Goal: Task Accomplishment & Management: Use online tool/utility

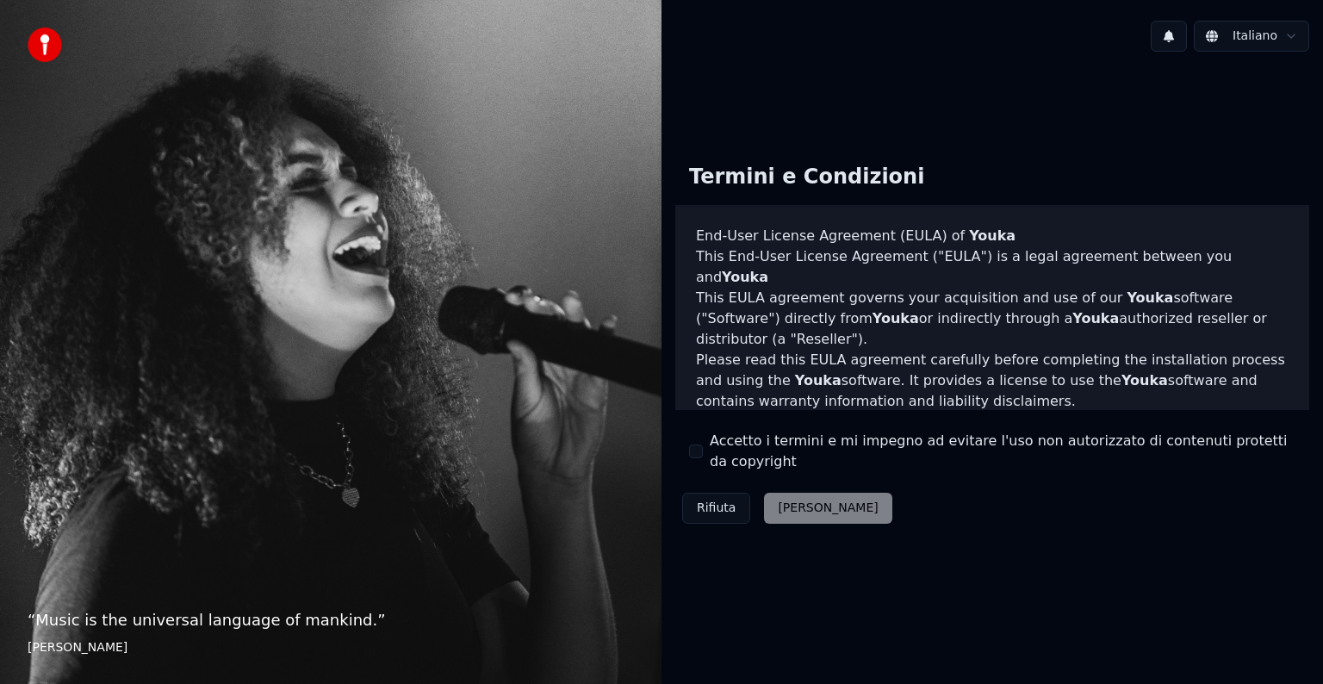
click at [703, 457] on div "Accetto i termini e mi impegno ad evitare l'uso non autorizzato di contenuti pr…" at bounding box center [992, 451] width 606 height 41
click at [696, 454] on button "Accetto i termini e mi impegno ad evitare l'uso non autorizzato di contenuti pr…" at bounding box center [696, 452] width 14 height 14
click at [797, 510] on button "[PERSON_NAME]" at bounding box center [827, 508] width 127 height 31
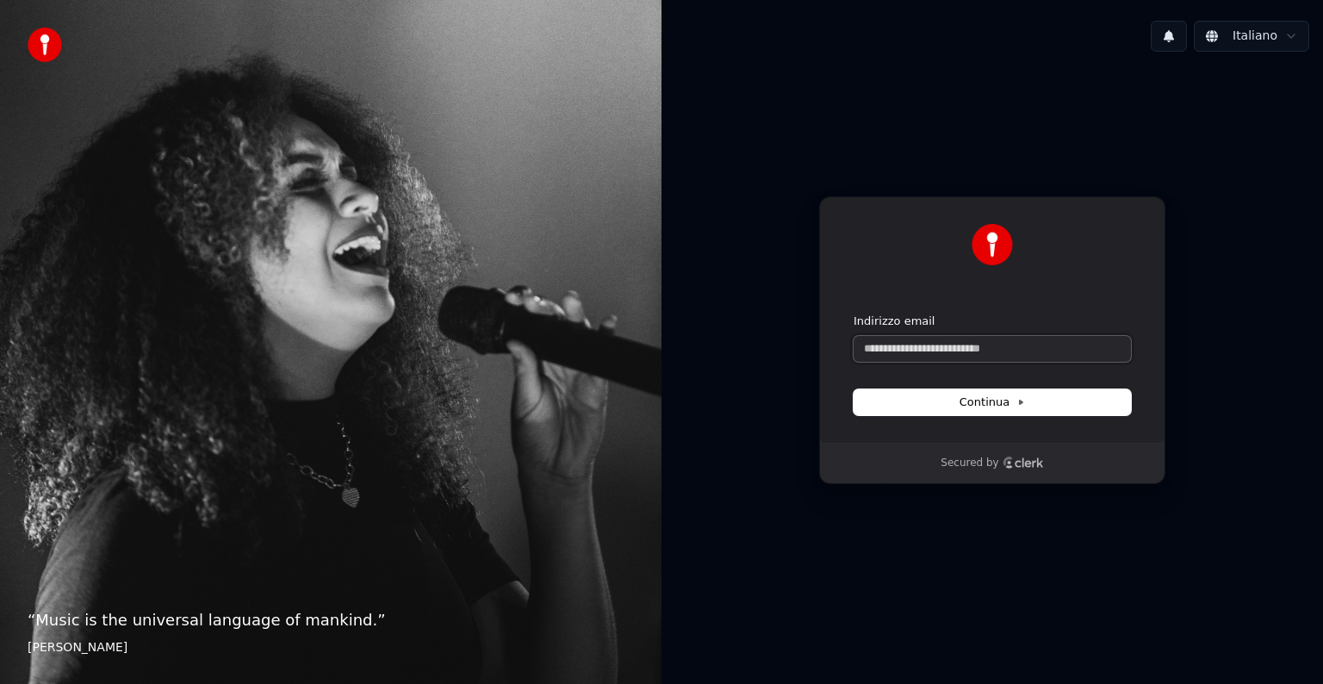
click at [936, 353] on input "Indirizzo email" at bounding box center [992, 349] width 277 height 26
click at [949, 395] on button "Continua" at bounding box center [992, 402] width 277 height 26
type input "**********"
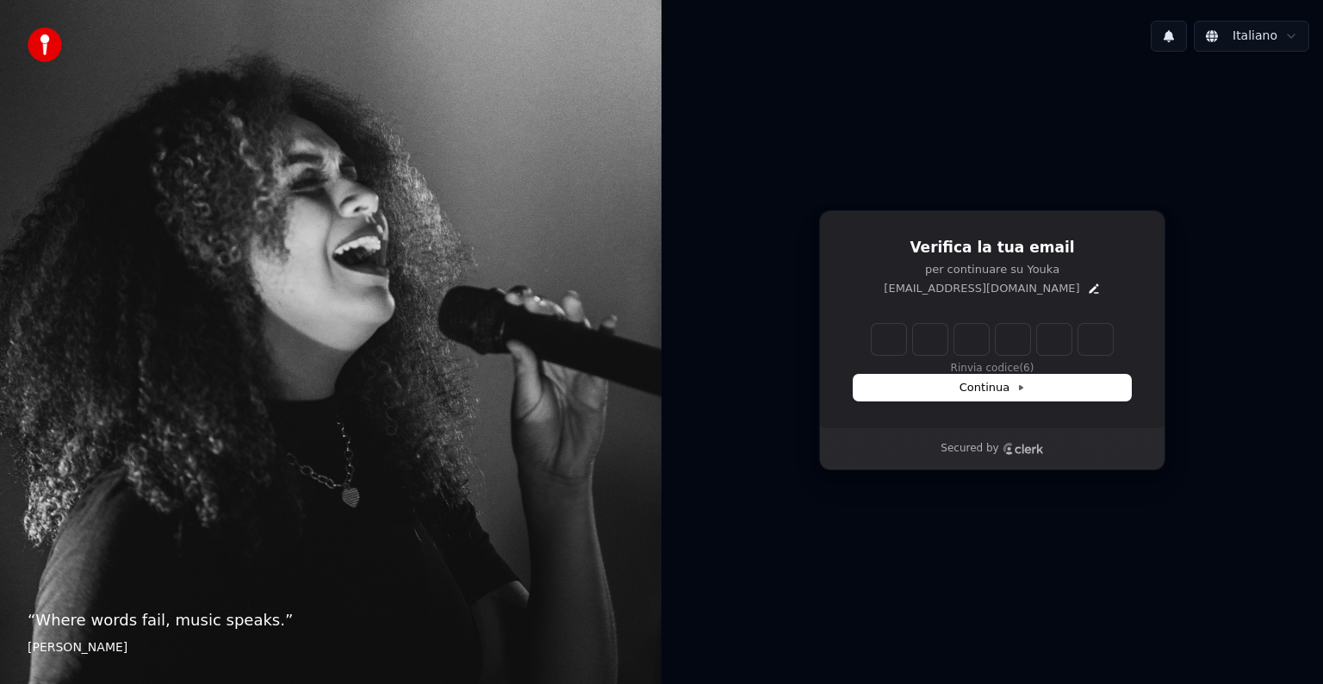
click at [889, 336] on input "Enter verification code" at bounding box center [992, 339] width 241 height 31
type input "*"
click at [896, 343] on input "*" at bounding box center [1010, 339] width 276 height 31
type input "******"
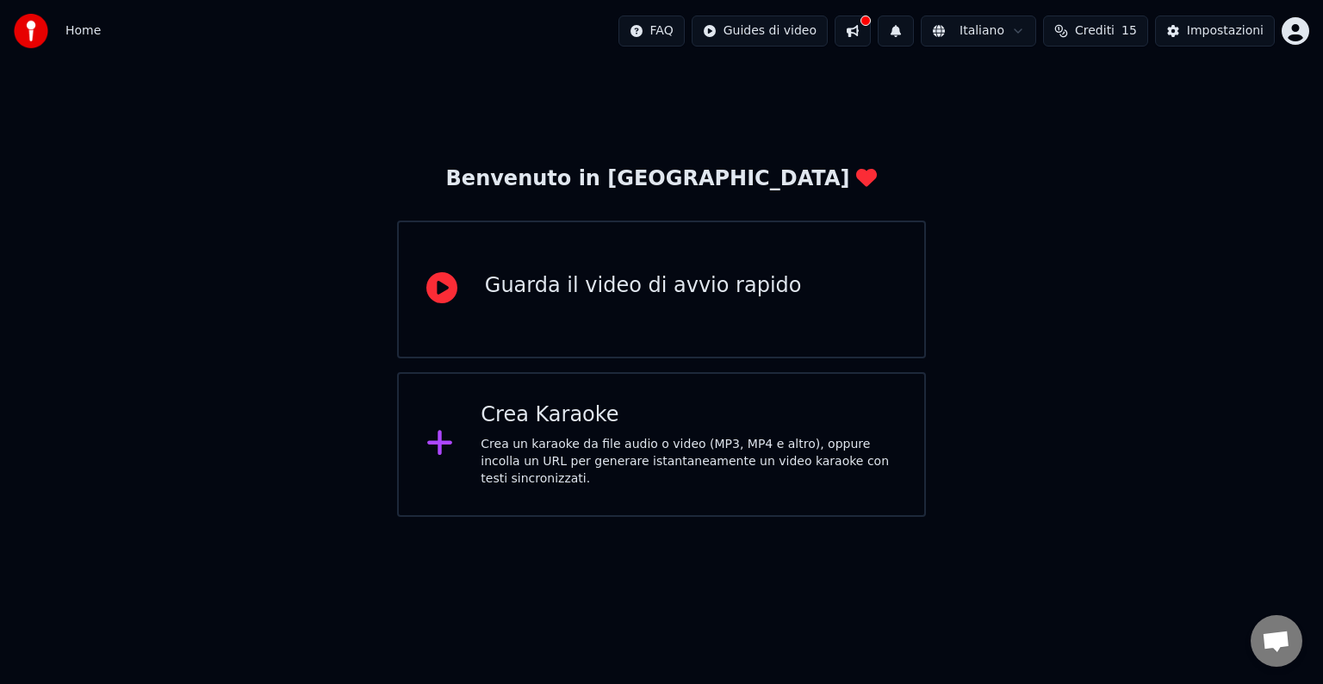
click at [643, 424] on div "Crea Karaoke" at bounding box center [689, 415] width 416 height 28
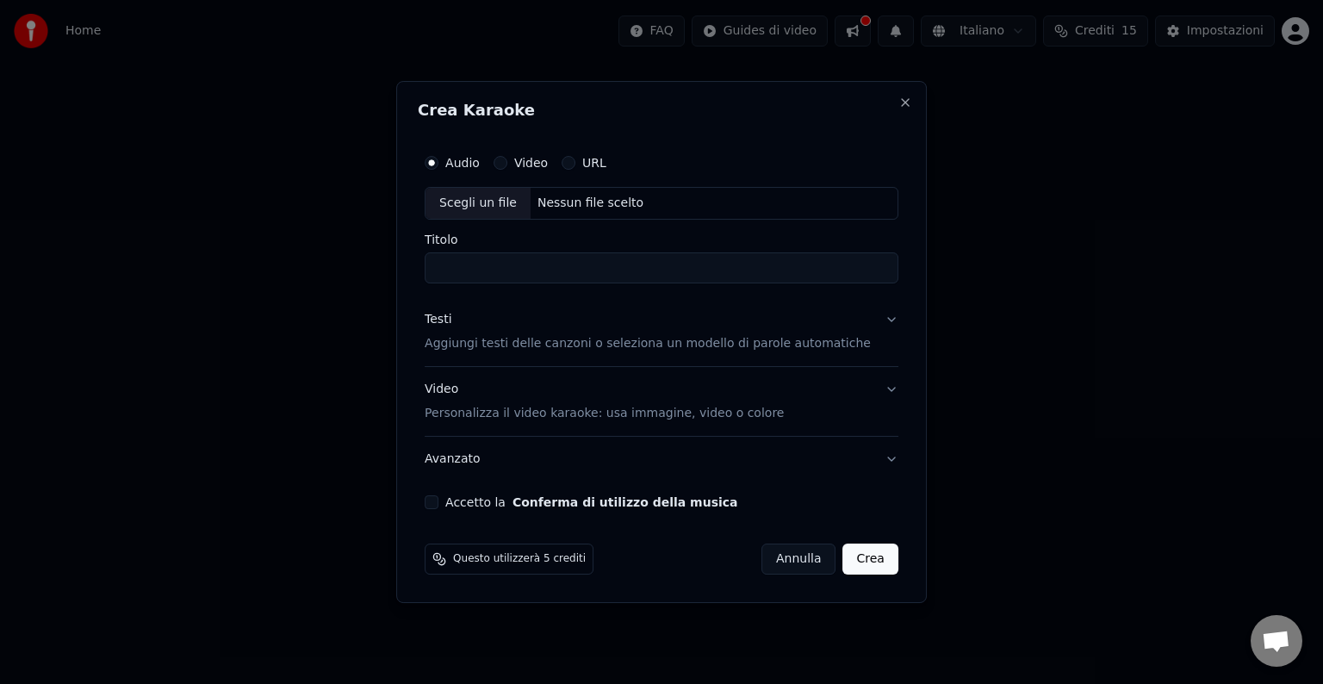
click at [596, 160] on div "URL" at bounding box center [584, 163] width 45 height 14
click at [594, 162] on div "URL" at bounding box center [584, 163] width 45 height 14
click at [575, 162] on button "URL" at bounding box center [569, 163] width 14 height 14
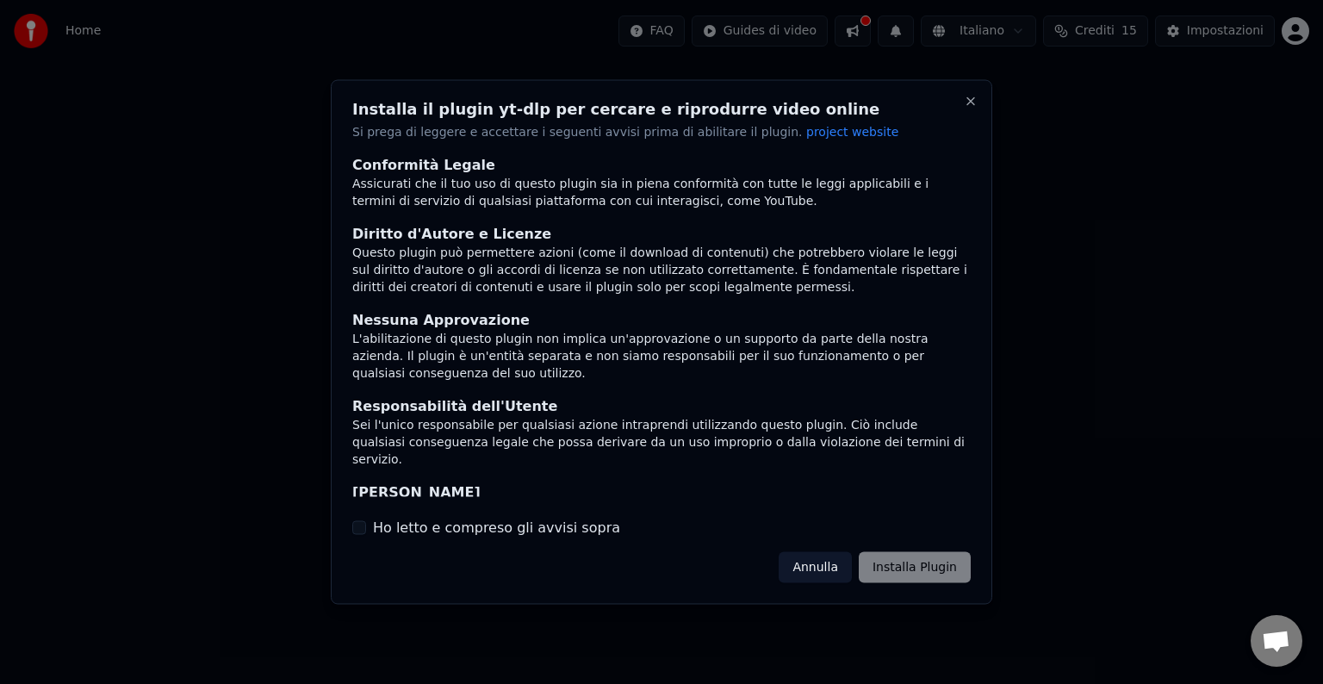
click at [565, 534] on label "Ho letto e compreso gli avvisi sopra" at bounding box center [496, 527] width 247 height 21
click at [366, 534] on button "Ho letto e compreso gli avvisi sopra" at bounding box center [359, 527] width 14 height 14
click at [901, 565] on button "Installa Plugin" at bounding box center [915, 566] width 112 height 31
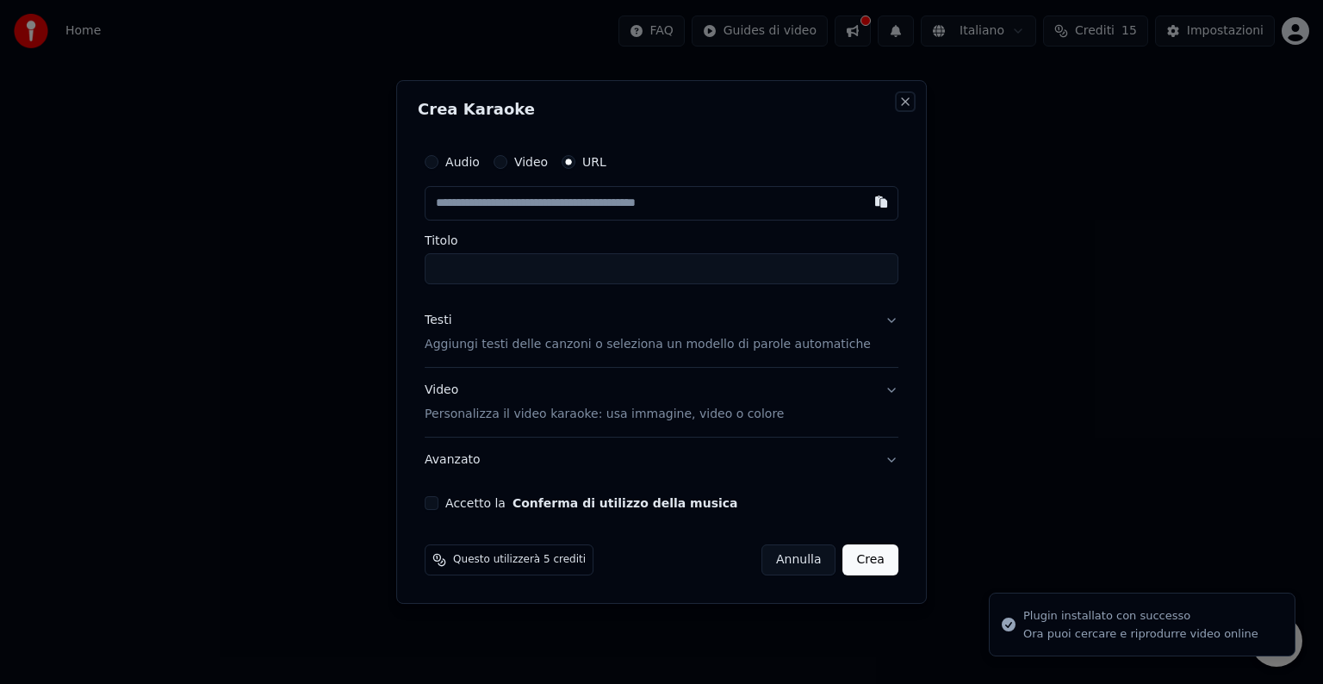
click at [898, 103] on button "Close" at bounding box center [905, 102] width 14 height 14
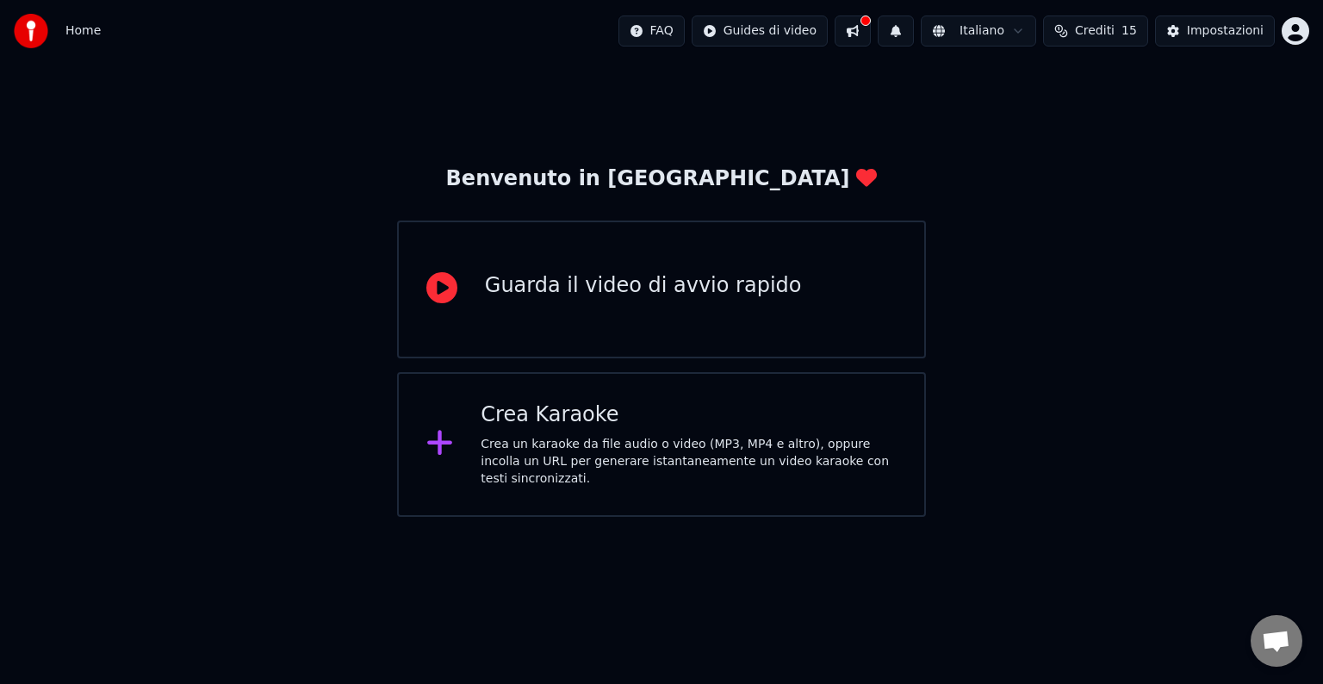
click at [669, 451] on div "Crea un karaoke da file audio o video (MP3, MP4 e altro), oppure incolla un URL…" at bounding box center [689, 462] width 416 height 52
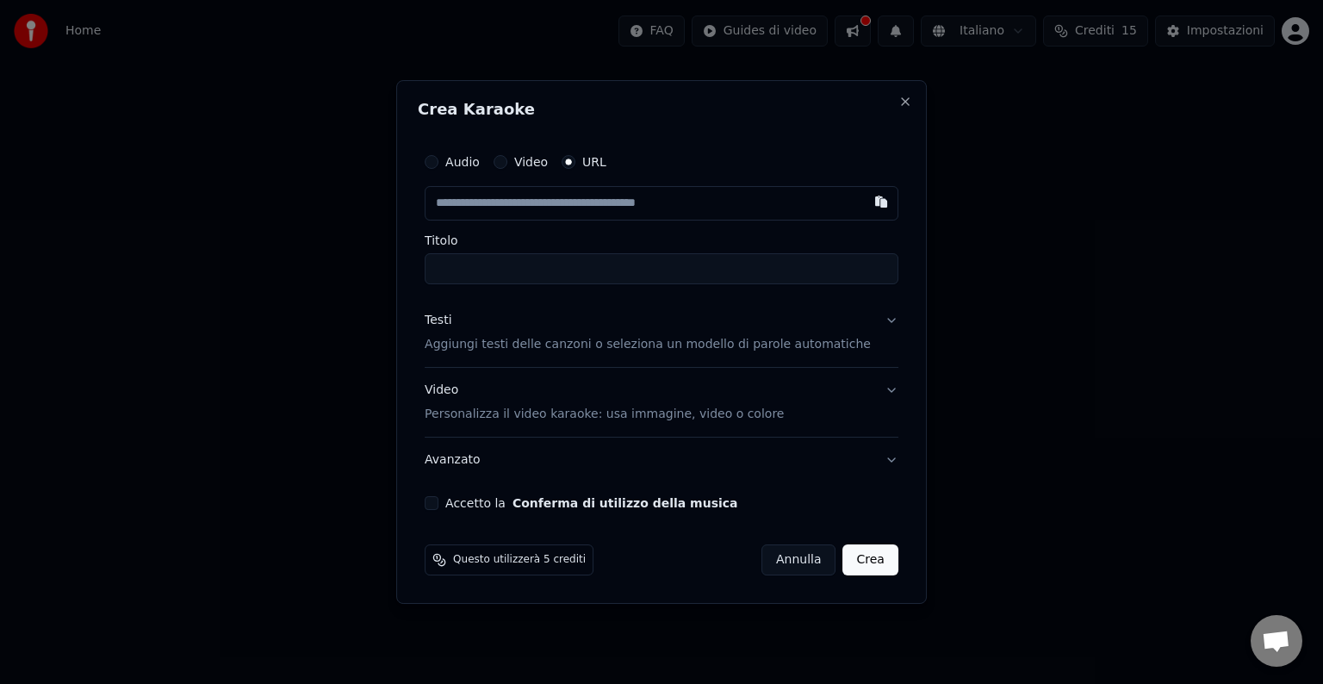
type input "**********"
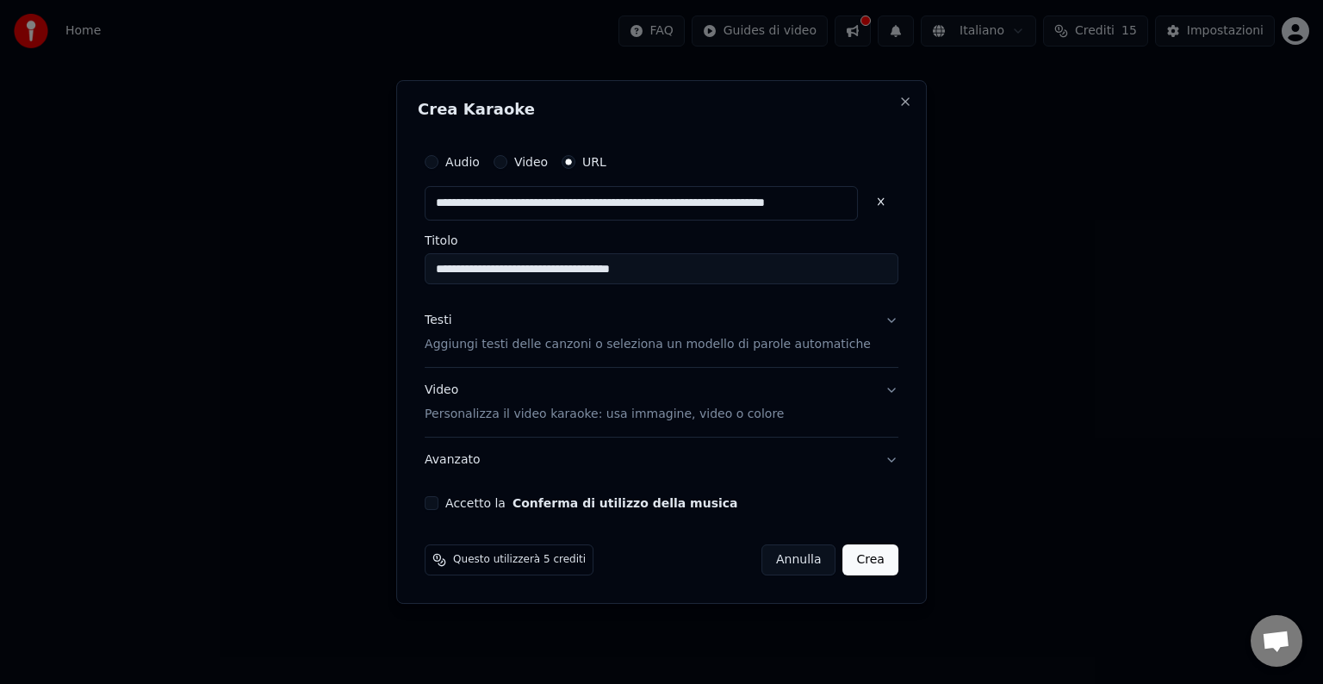
type input "**********"
click at [851, 559] on button "Crea" at bounding box center [870, 559] width 55 height 31
type input "**********"
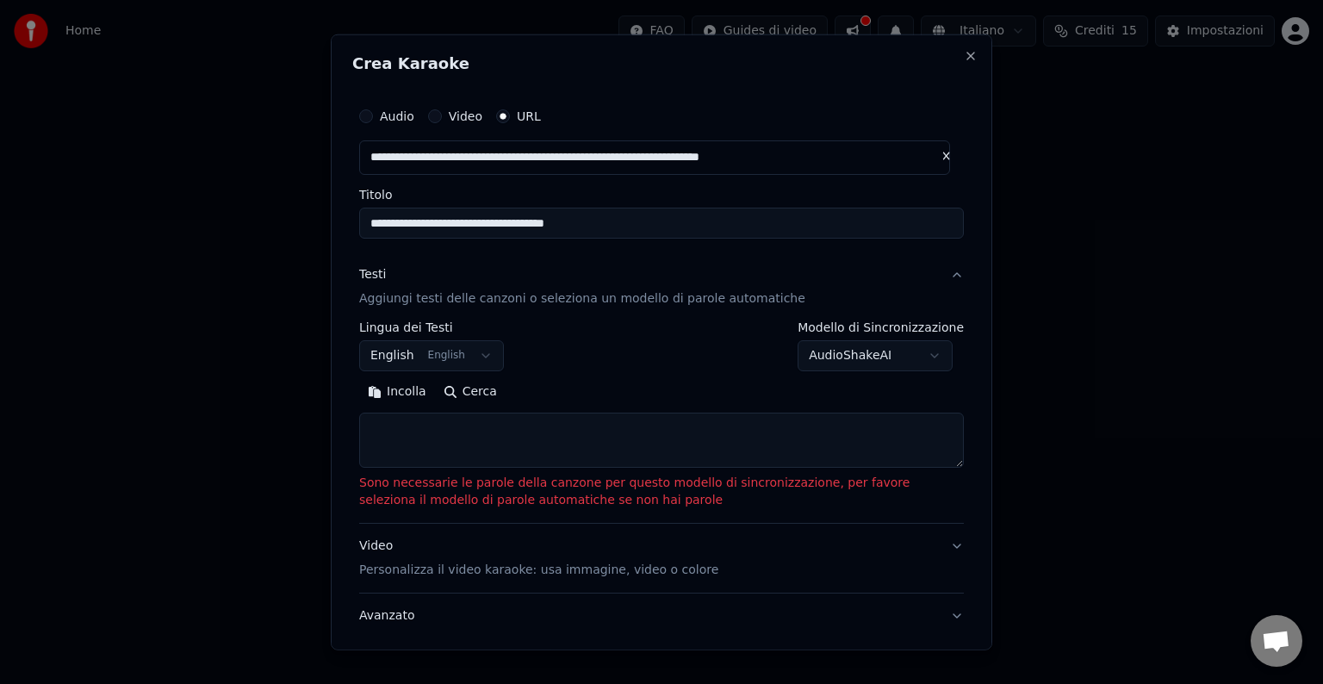
click at [712, 440] on textarea at bounding box center [661, 440] width 605 height 55
paste textarea "**********"
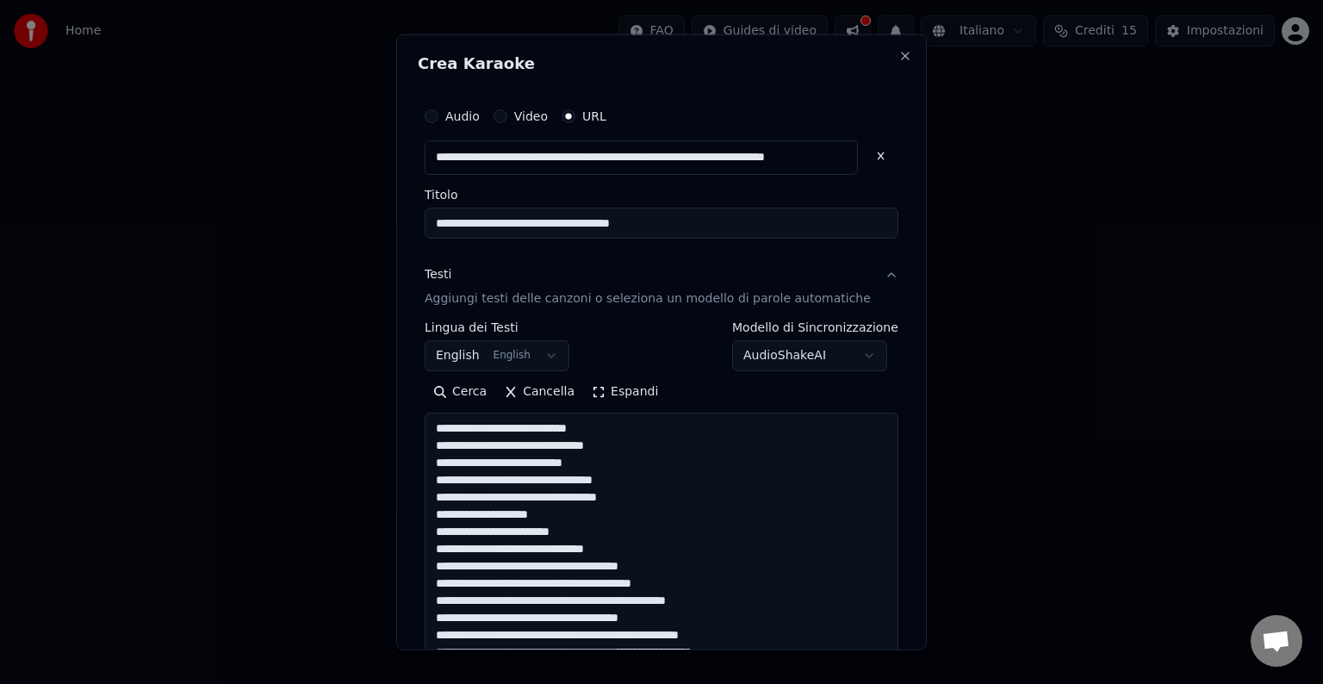
scroll to position [675, 0]
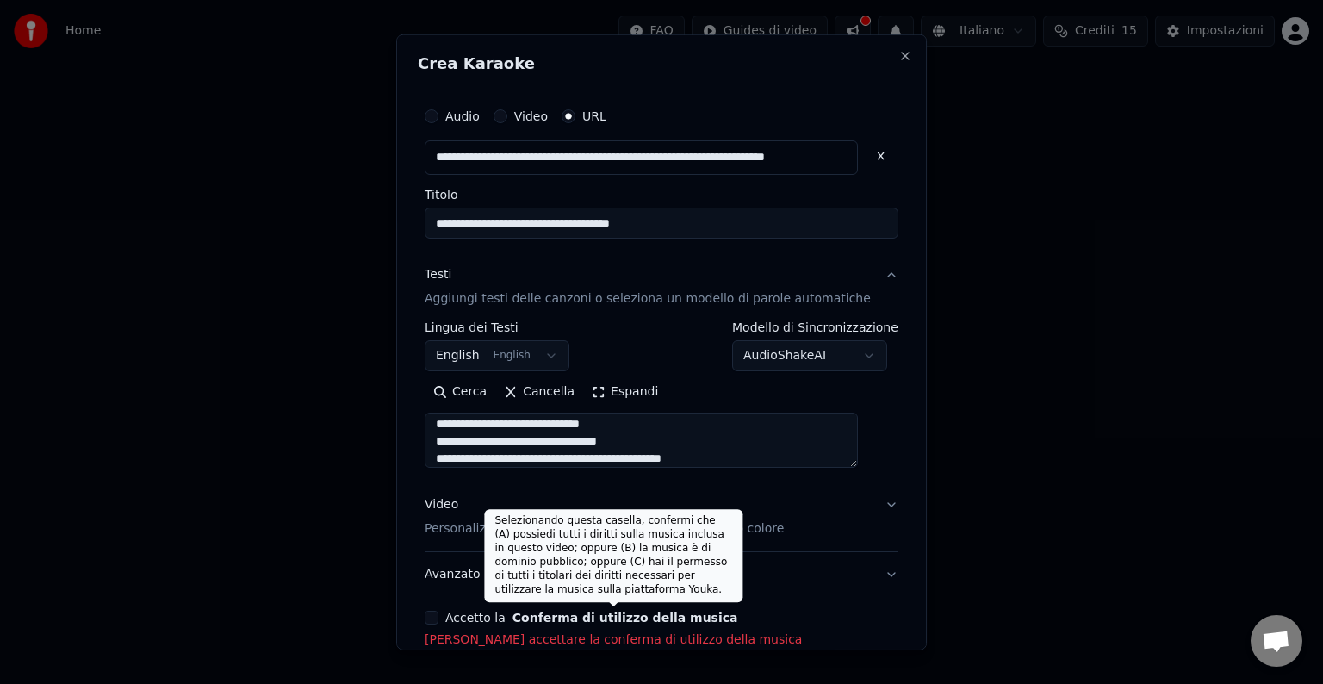
type textarea "**********"
click at [606, 617] on button "Conferma di utilizzo della musica" at bounding box center [626, 618] width 226 height 12
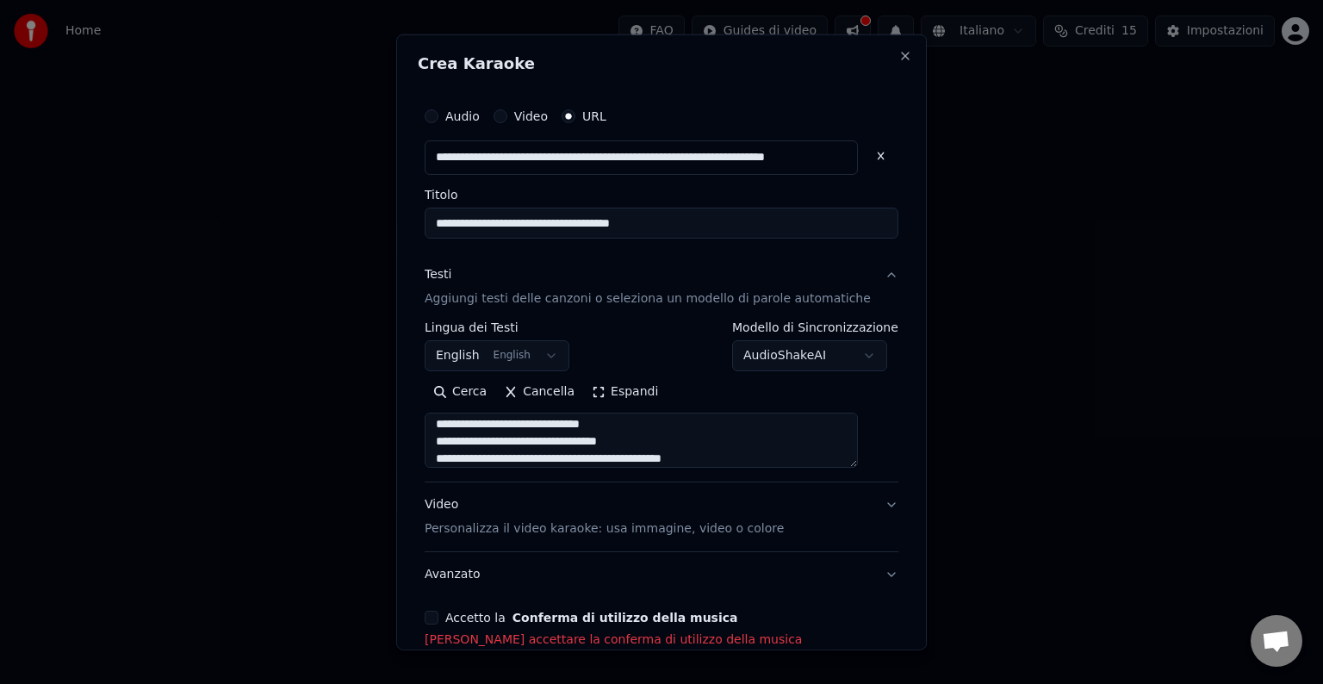
click at [438, 613] on button "Accetto la Conferma di utilizzo della musica" at bounding box center [432, 618] width 14 height 14
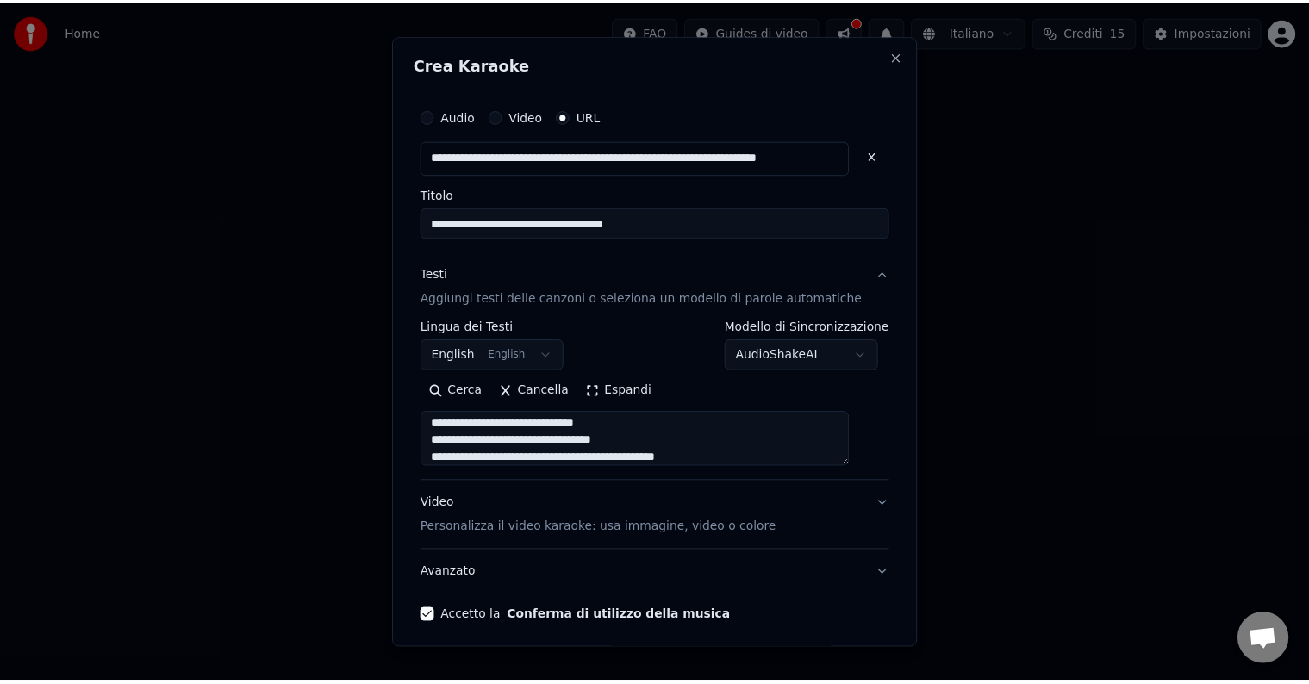
scroll to position [67, 0]
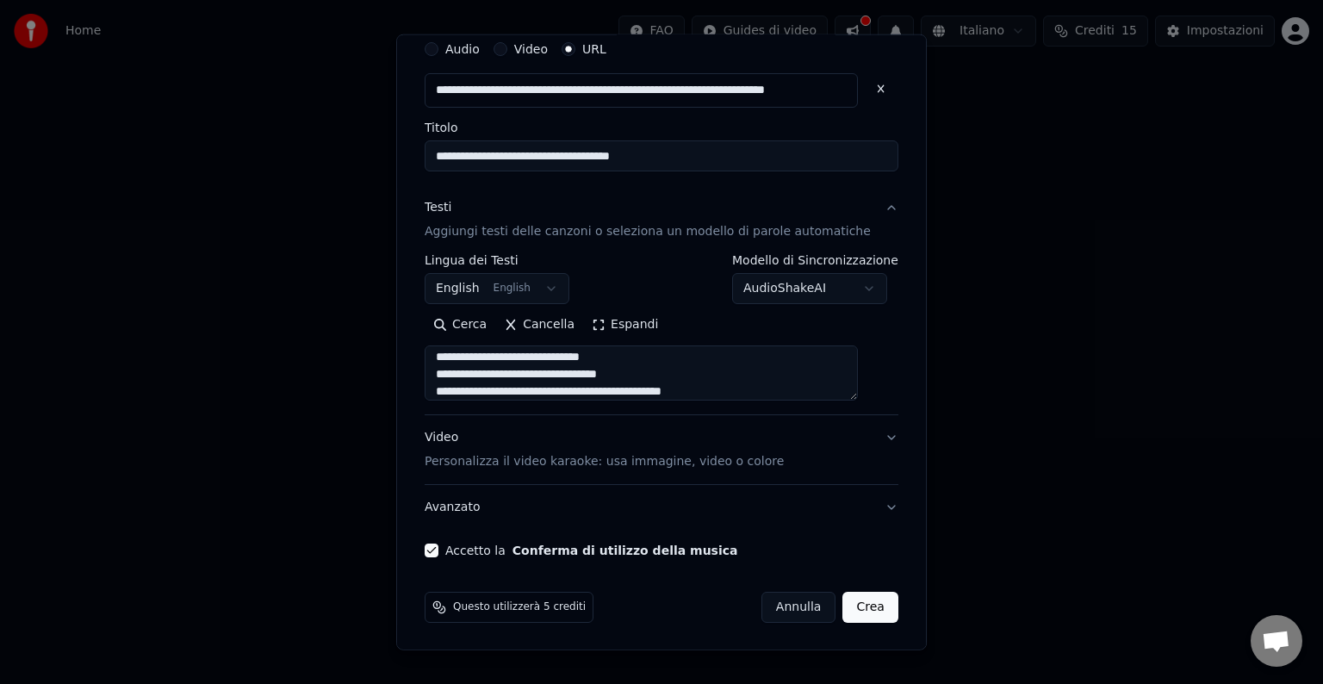
click at [849, 615] on button "Crea" at bounding box center [870, 607] width 55 height 31
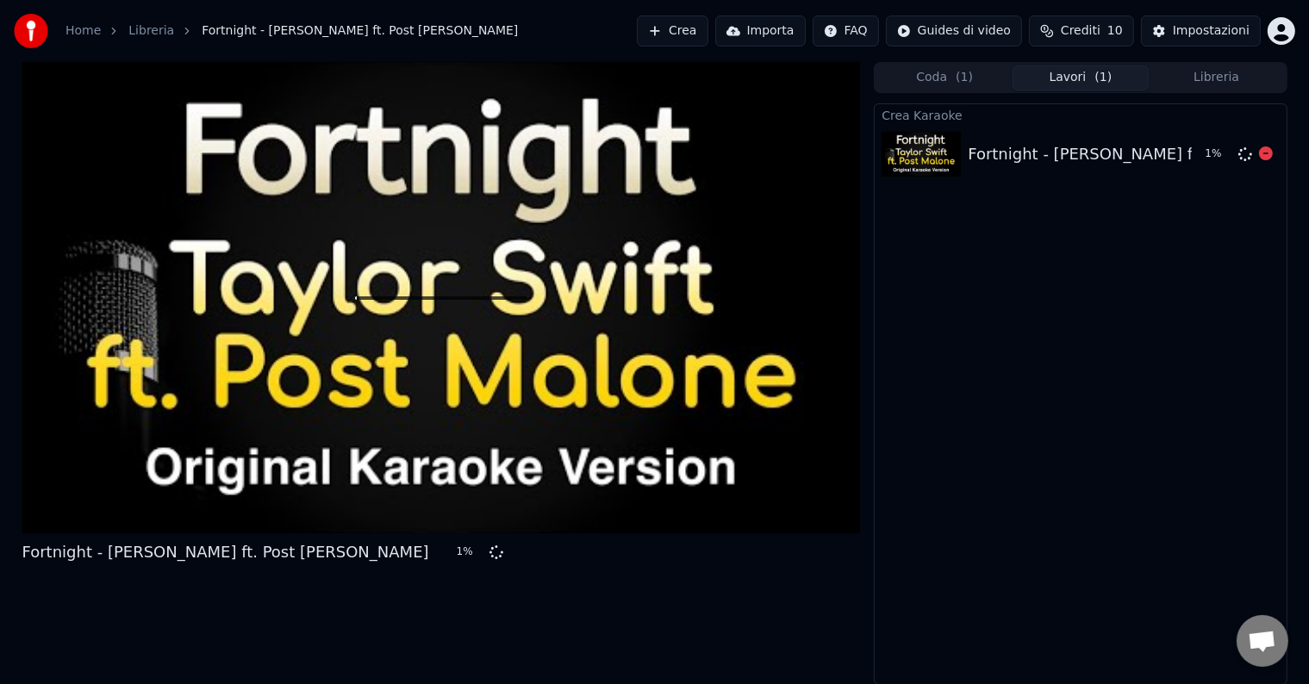
click at [1116, 169] on div "Fortnight - [PERSON_NAME] ft. Post [PERSON_NAME] 1 %" at bounding box center [1079, 154] width 411 height 59
click at [923, 168] on img at bounding box center [920, 154] width 79 height 45
click at [1002, 157] on div "Fortnight - Taylor Swift ft. Post Malone" at bounding box center [1170, 154] width 407 height 24
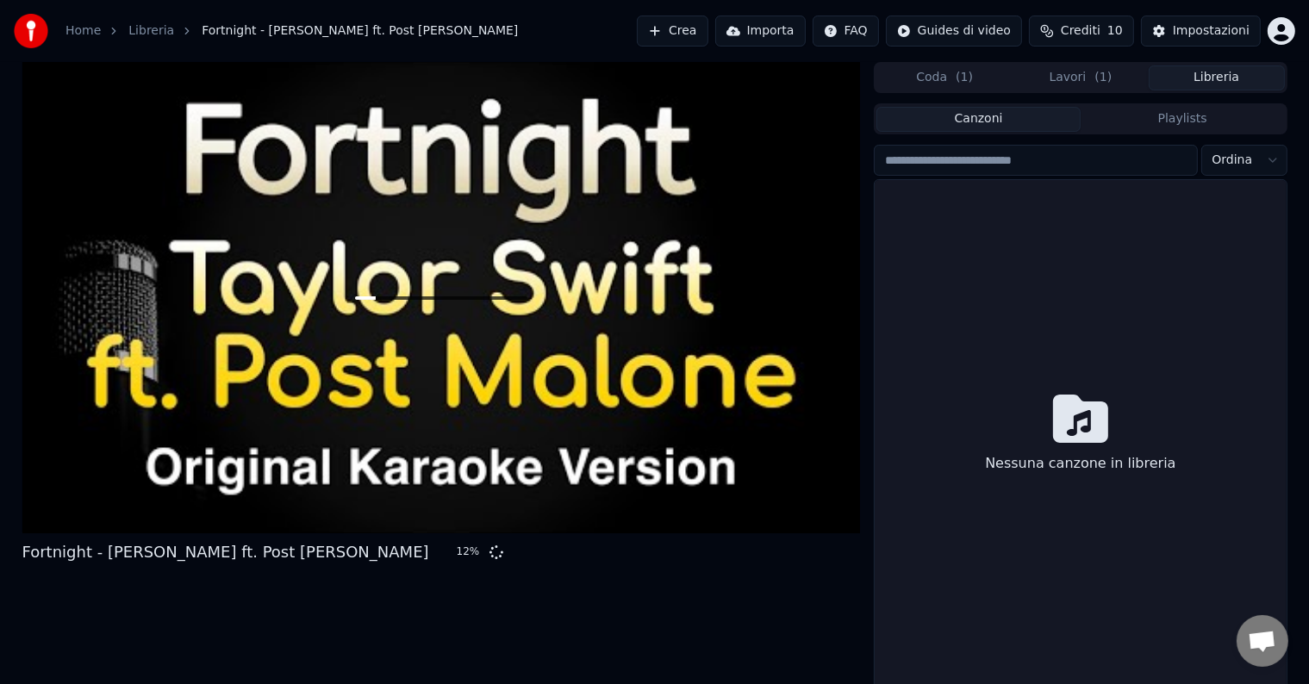
click at [1185, 85] on button "Libreria" at bounding box center [1216, 77] width 136 height 25
click at [1081, 90] on div "Coda ( 1 ) Lavori ( 1 ) Libreria" at bounding box center [1079, 77] width 413 height 31
click at [272, 376] on div at bounding box center [441, 297] width 838 height 471
click at [1074, 85] on button "Lavori ( 1 )" at bounding box center [1080, 77] width 136 height 25
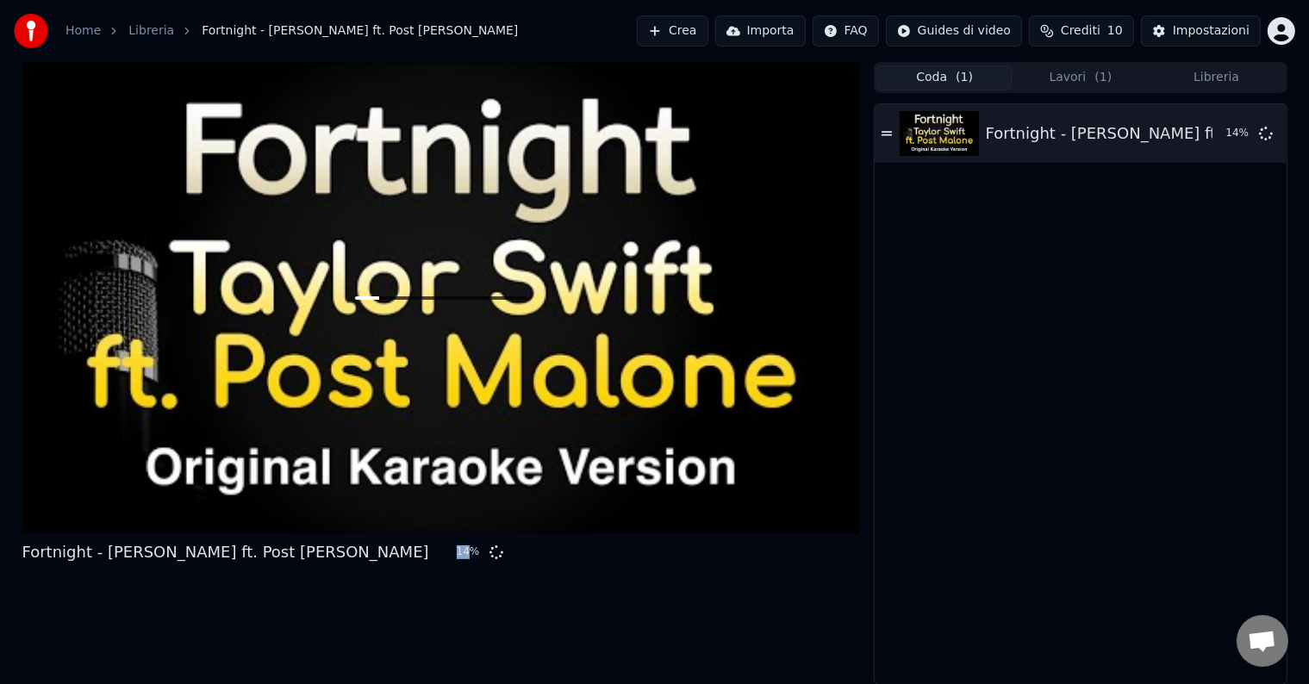
click at [938, 88] on button "Coda ( 1 )" at bounding box center [944, 77] width 136 height 25
click at [921, 134] on img at bounding box center [938, 133] width 79 height 45
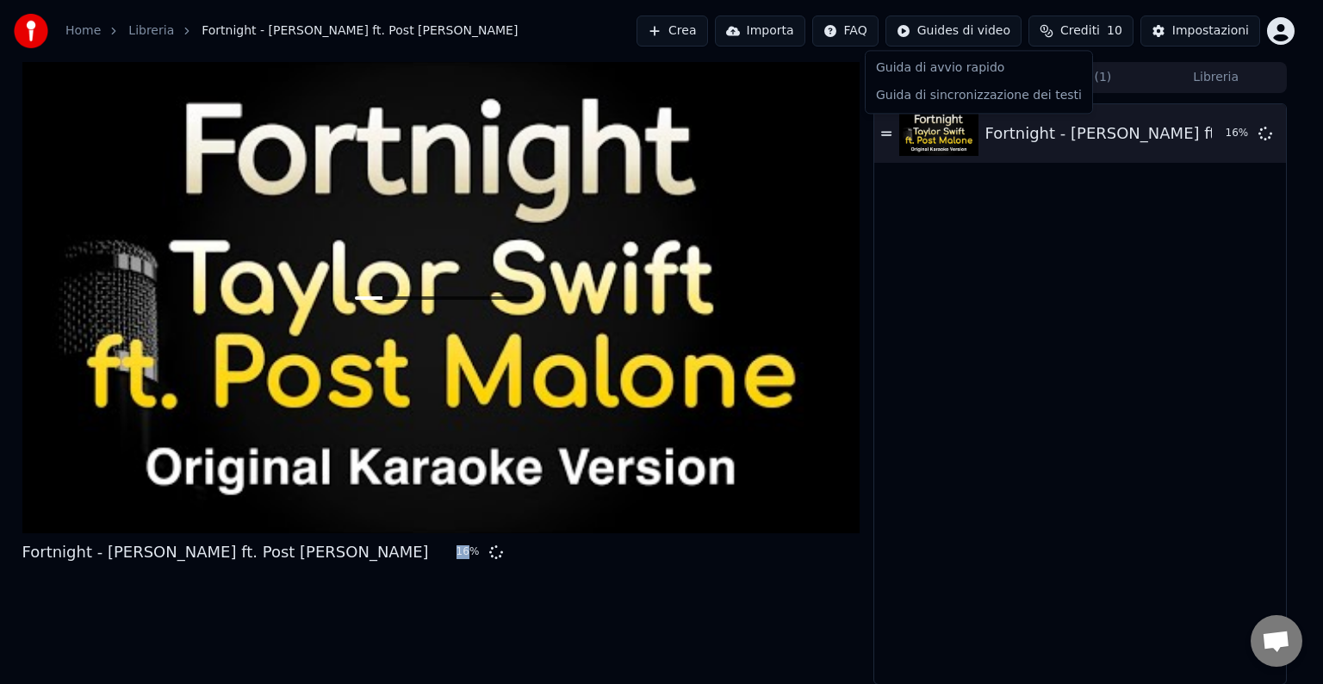
click at [929, 34] on html "Home Libreria Fortnight - Taylor Swift ft. Post Malone Crea Importa FAQ Guides …" at bounding box center [661, 342] width 1323 height 684
click at [999, 368] on html "Home Libreria Fortnight - Taylor Swift ft. Post Malone Crea Importa FAQ Guides …" at bounding box center [661, 342] width 1323 height 684
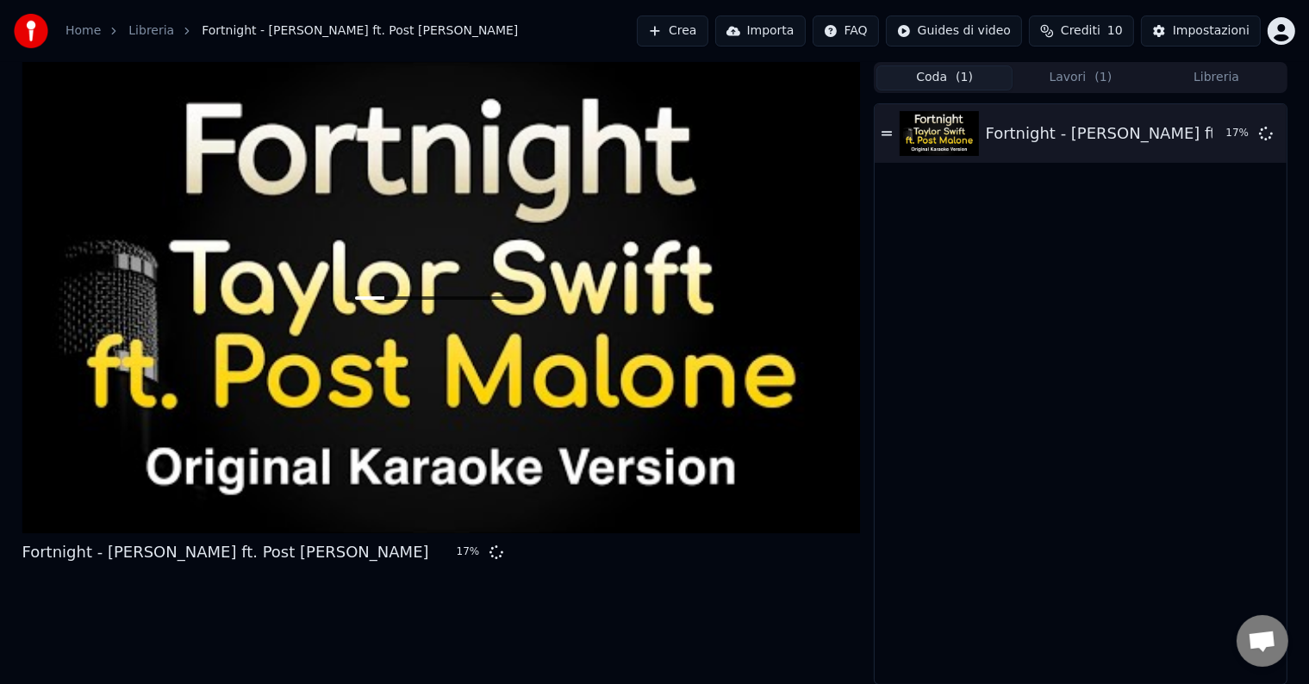
click at [706, 17] on button "Crea" at bounding box center [672, 31] width 71 height 31
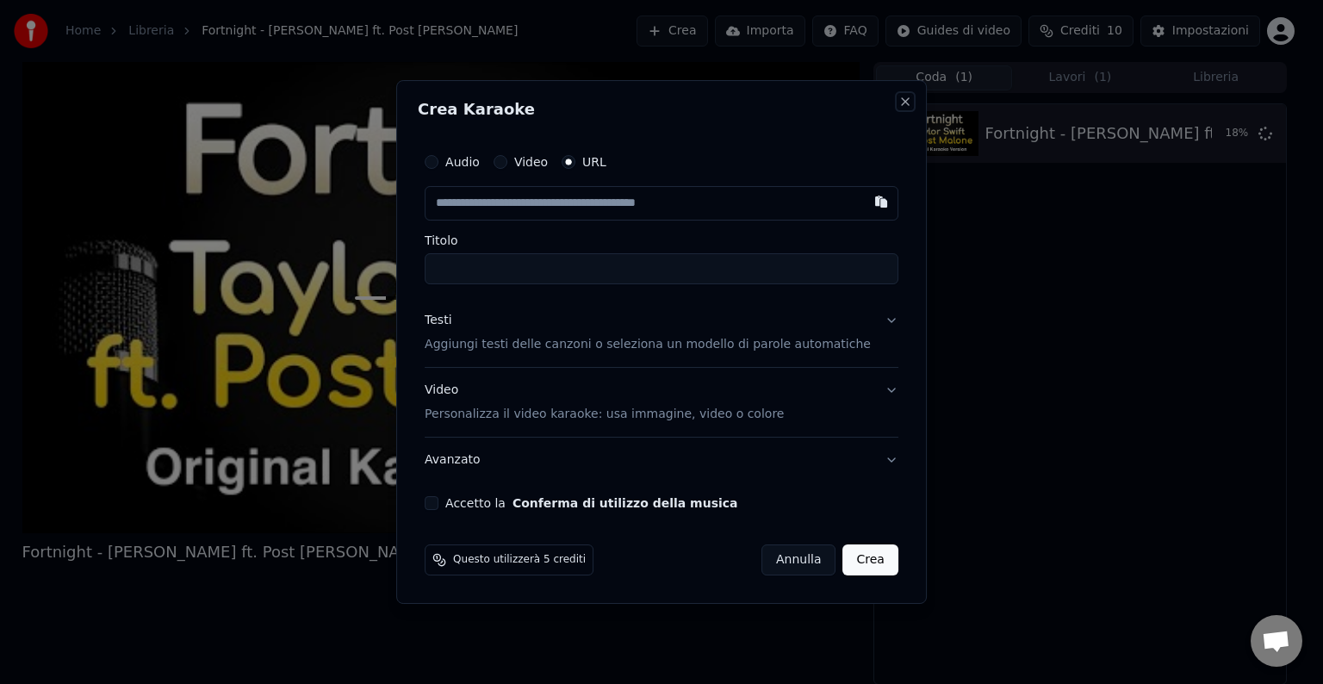
click at [898, 105] on button "Close" at bounding box center [905, 102] width 14 height 14
